Goal: Navigation & Orientation: Find specific page/section

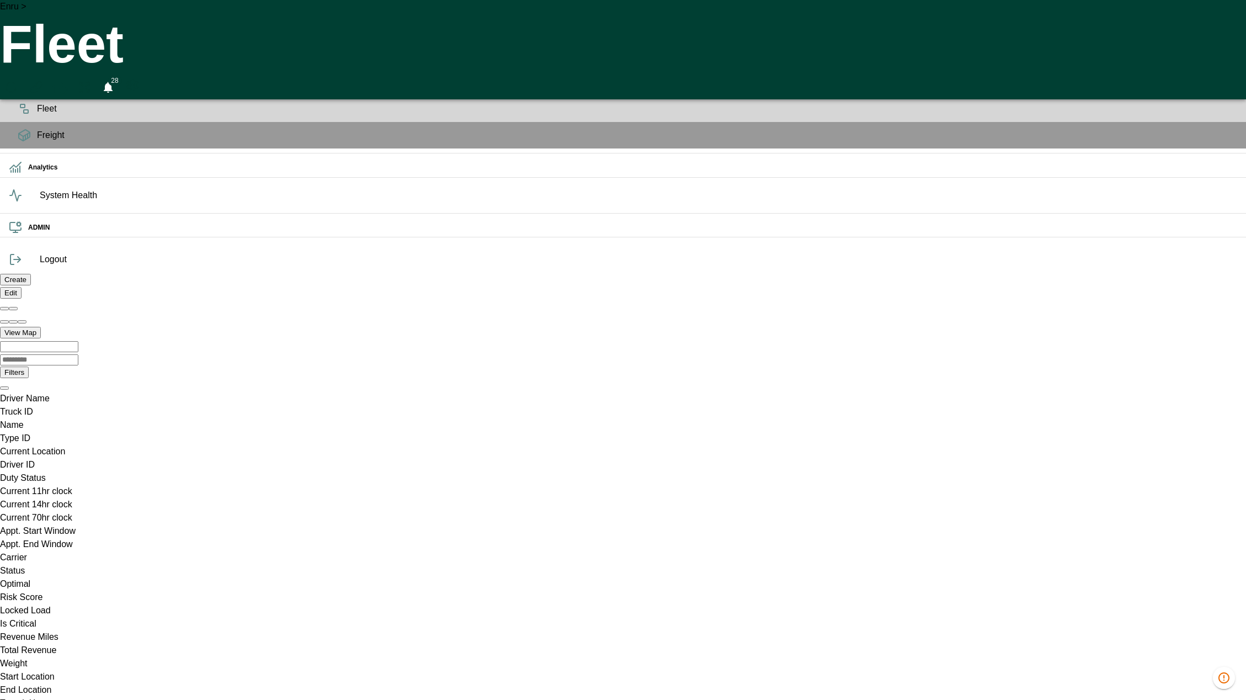
scroll to position [0, 30634]
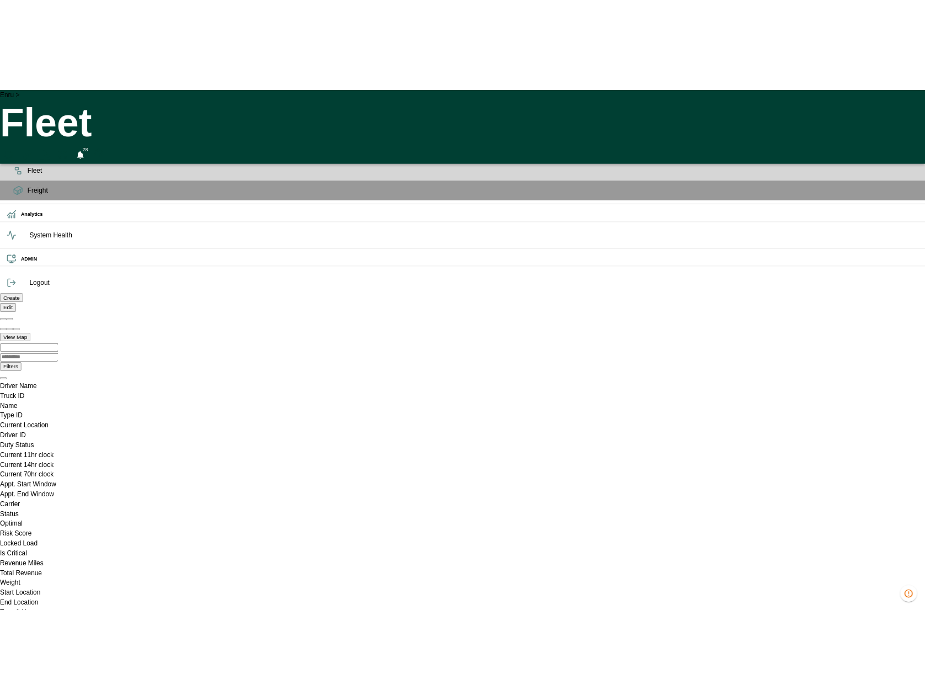
scroll to position [0, 21866]
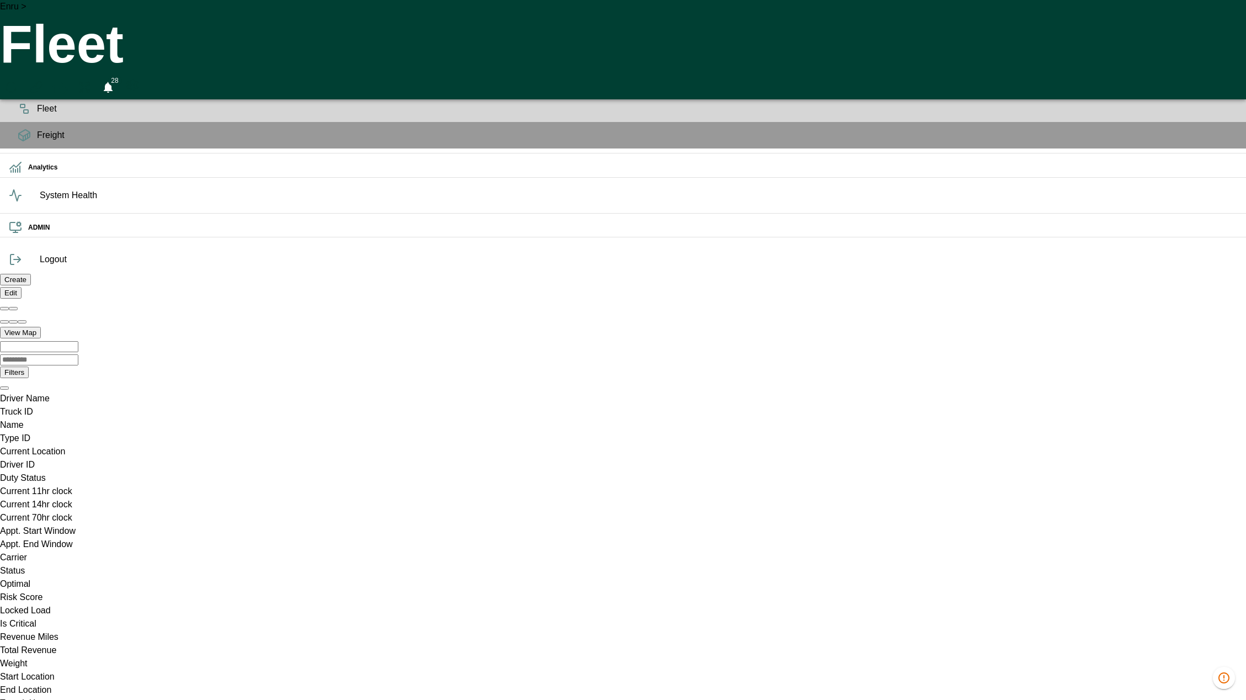
click at [13, 246] on ul "OPS Planning Fleet Freight Analytics System Health ADMIN" at bounding box center [623, 143] width 1246 height 206
click at [348, 24] on div "Enru > Fleet 28" at bounding box center [623, 49] width 1246 height 99
click at [912, 27] on div "Enru > Fleet 28" at bounding box center [623, 49] width 1246 height 99
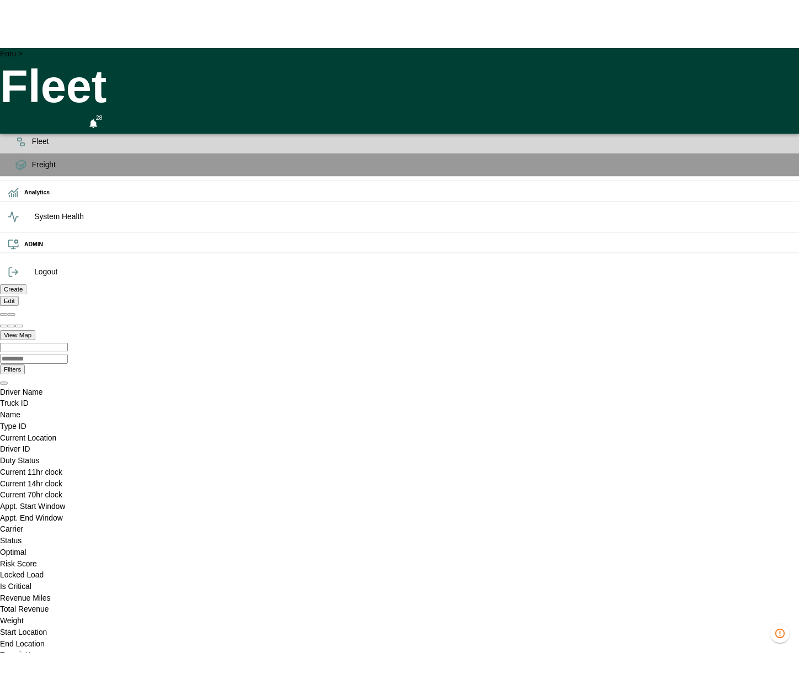
scroll to position [0, 21958]
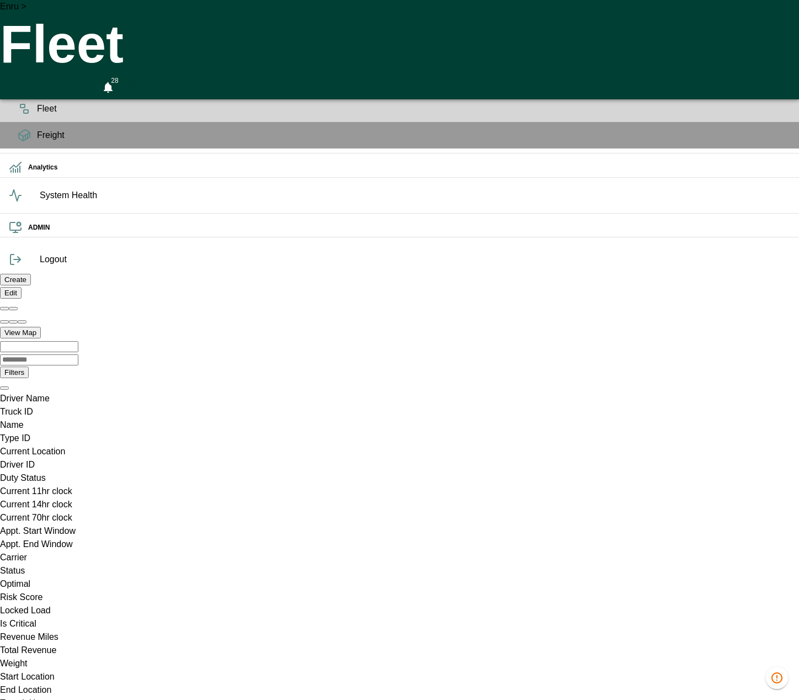
scroll to position [0, 365]
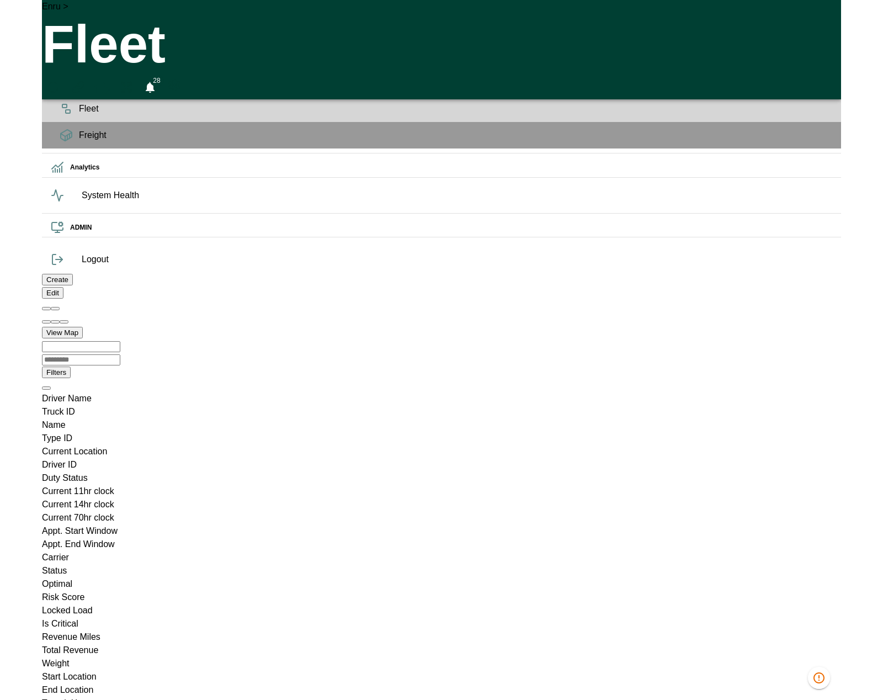
scroll to position [0, 21995]
